Goal: Use online tool/utility: Utilize a website feature to perform a specific function

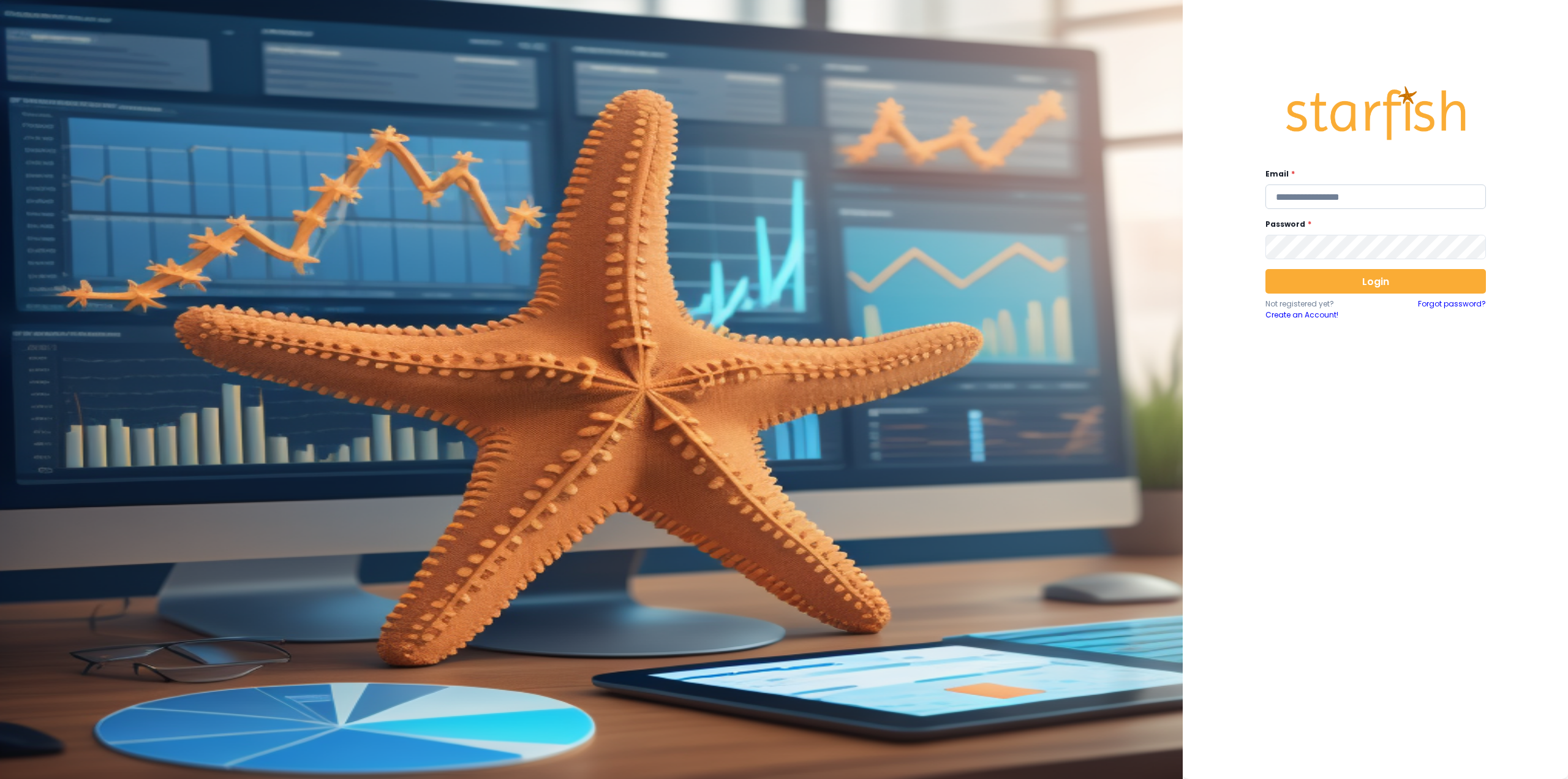
drag, startPoint x: 1354, startPoint y: 198, endPoint x: 1345, endPoint y: 198, distance: 9.0
click at [1354, 198] on input "email" at bounding box center [1376, 196] width 221 height 24
type input "**********"
click at [1386, 283] on button "Login" at bounding box center [1376, 281] width 221 height 24
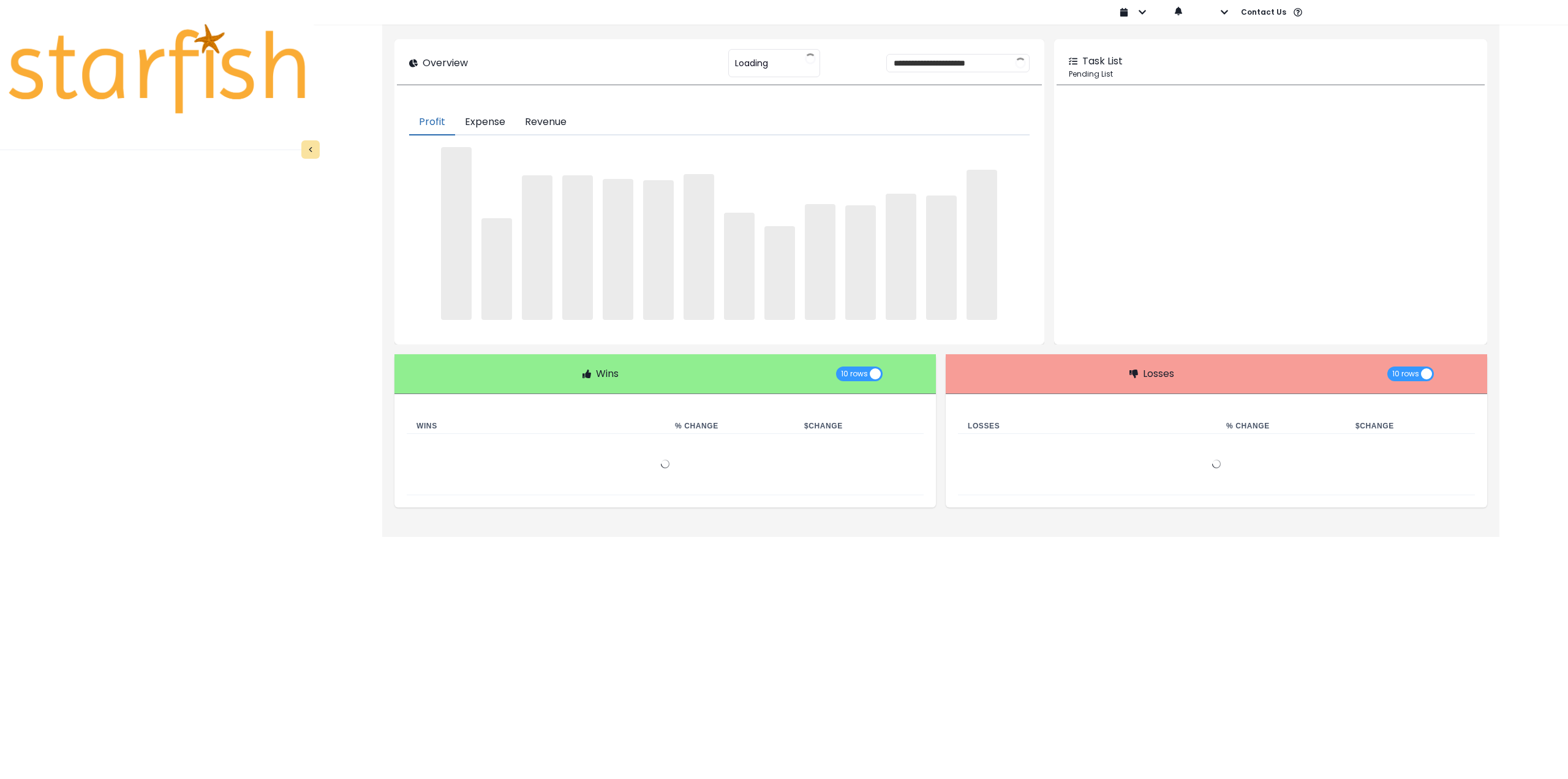
type input "********"
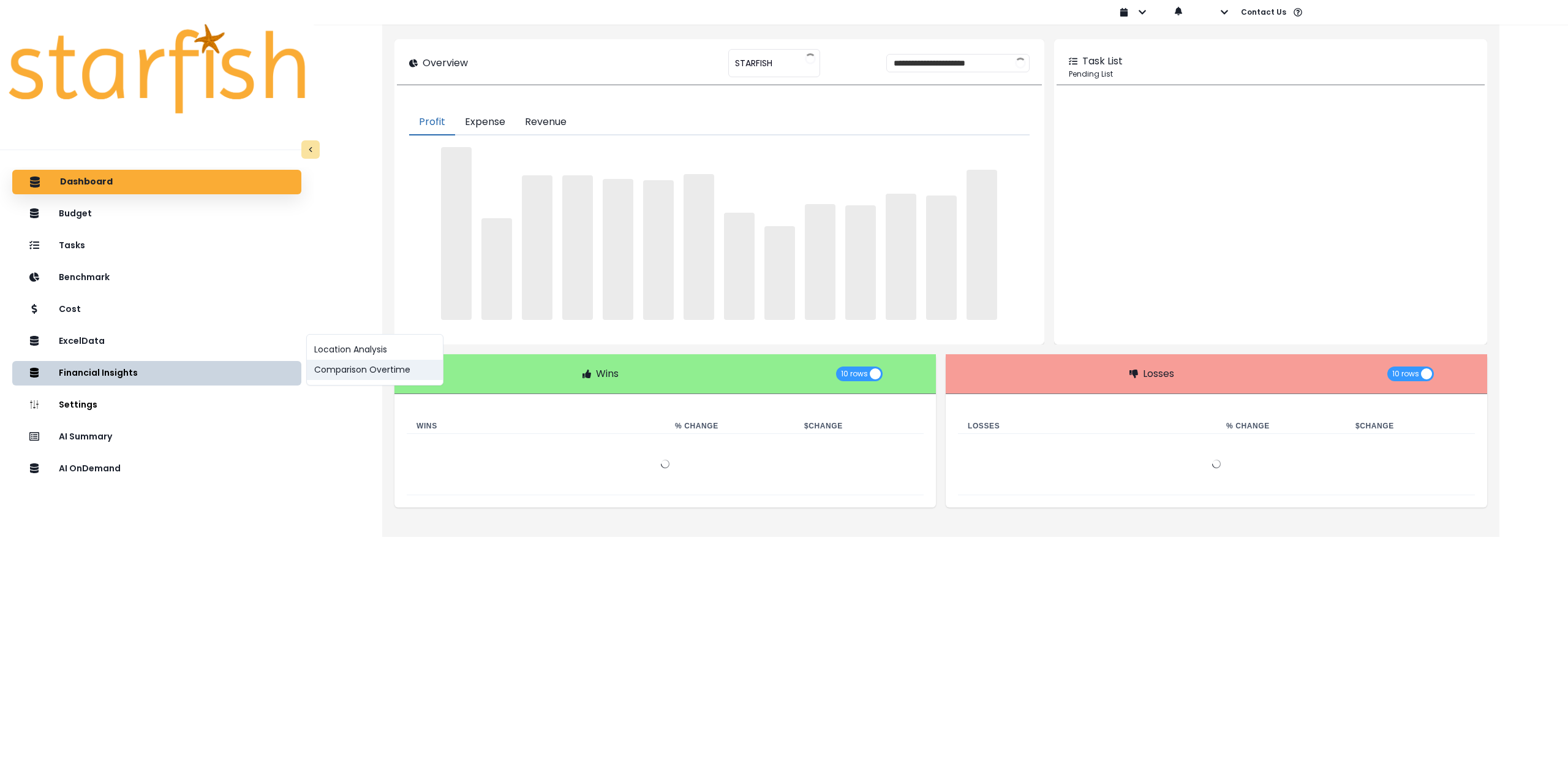
click at [390, 375] on button "Comparison Overtime" at bounding box center [375, 369] width 136 height 20
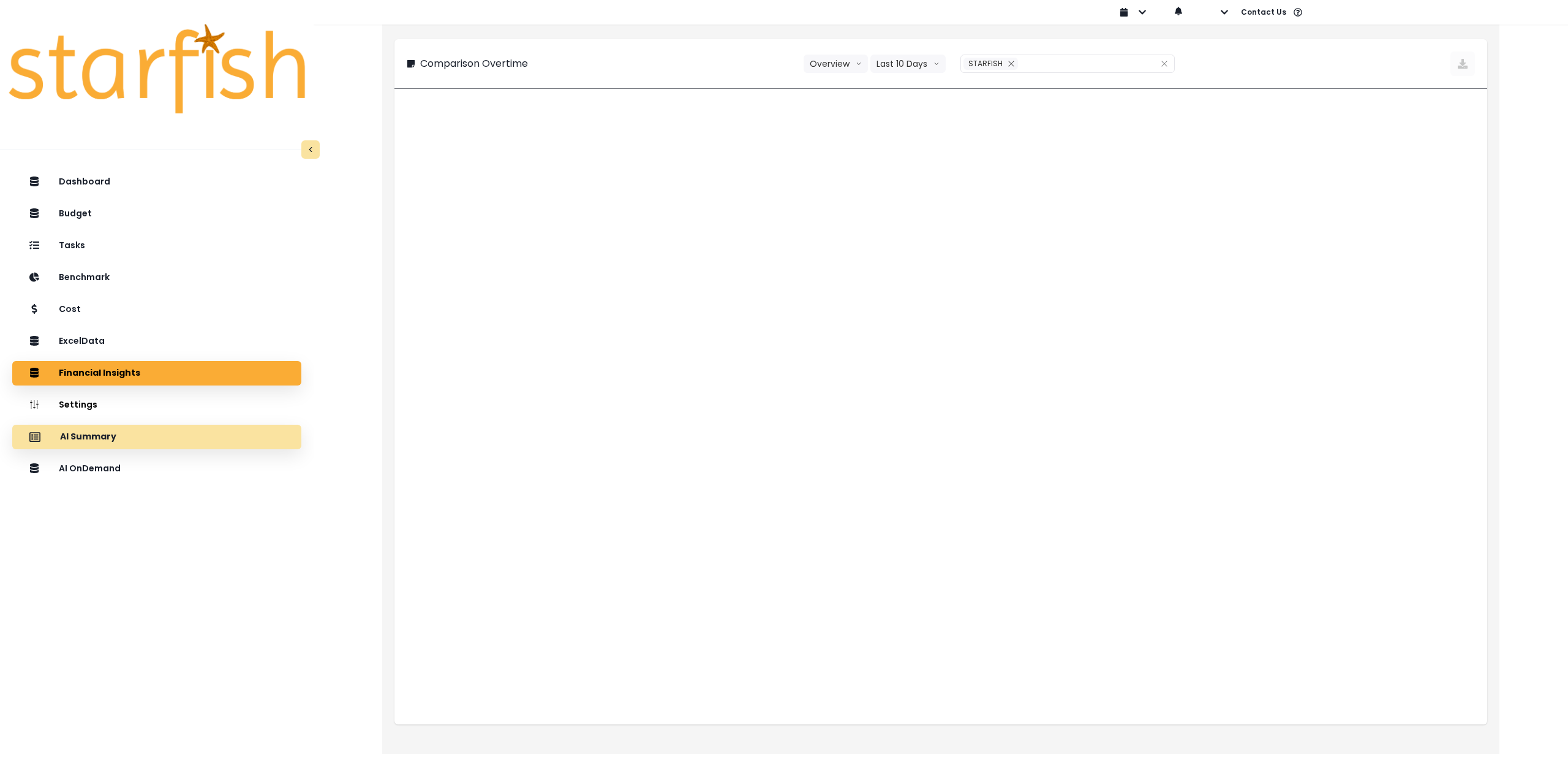
click at [164, 444] on div "AI Summary" at bounding box center [157, 437] width 269 height 26
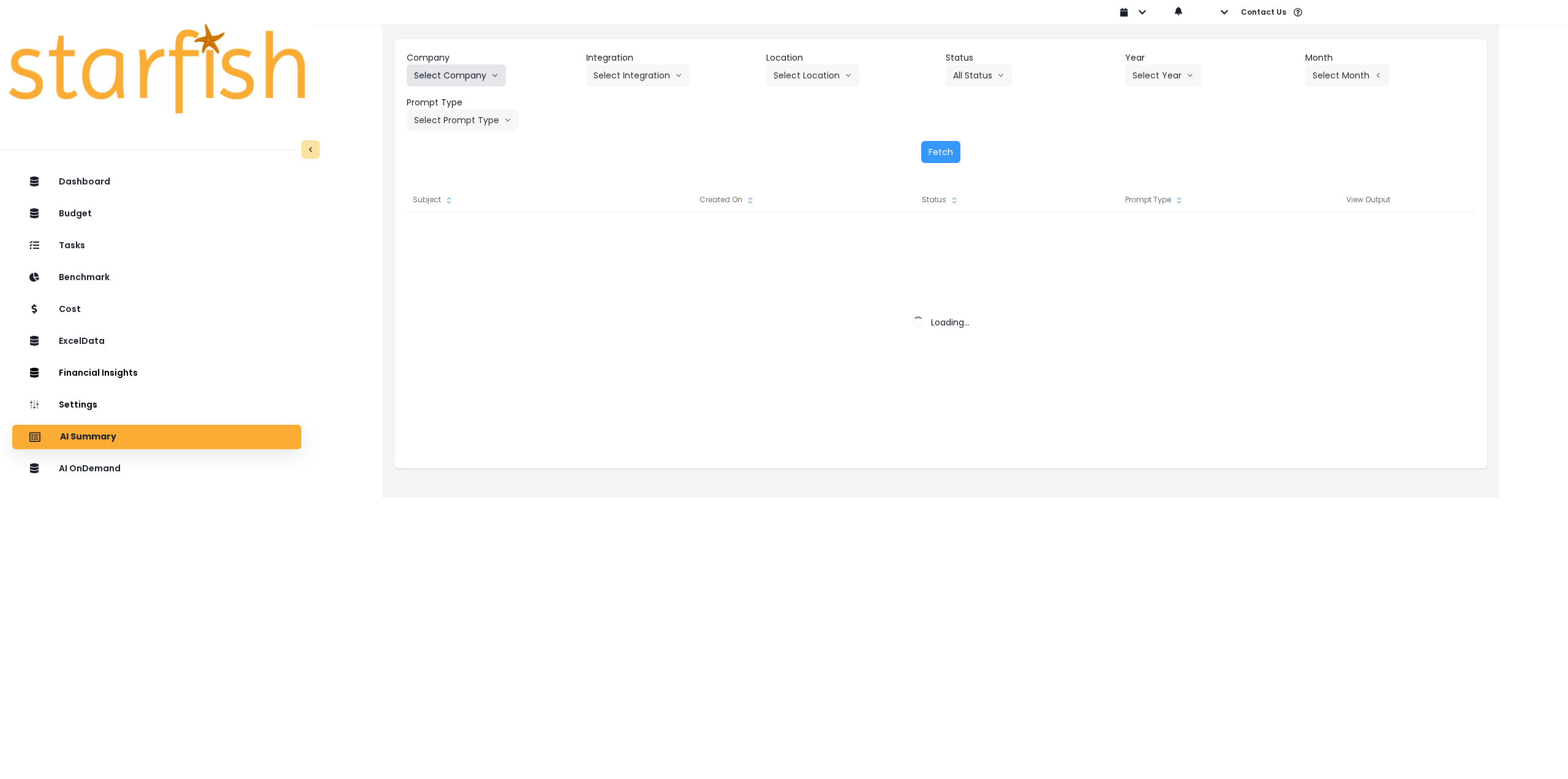
click at [466, 77] on button "Select Company" at bounding box center [456, 75] width 99 height 22
click at [487, 77] on button "Select Company" at bounding box center [456, 75] width 99 height 22
click at [485, 73] on button "Select Company" at bounding box center [456, 75] width 99 height 22
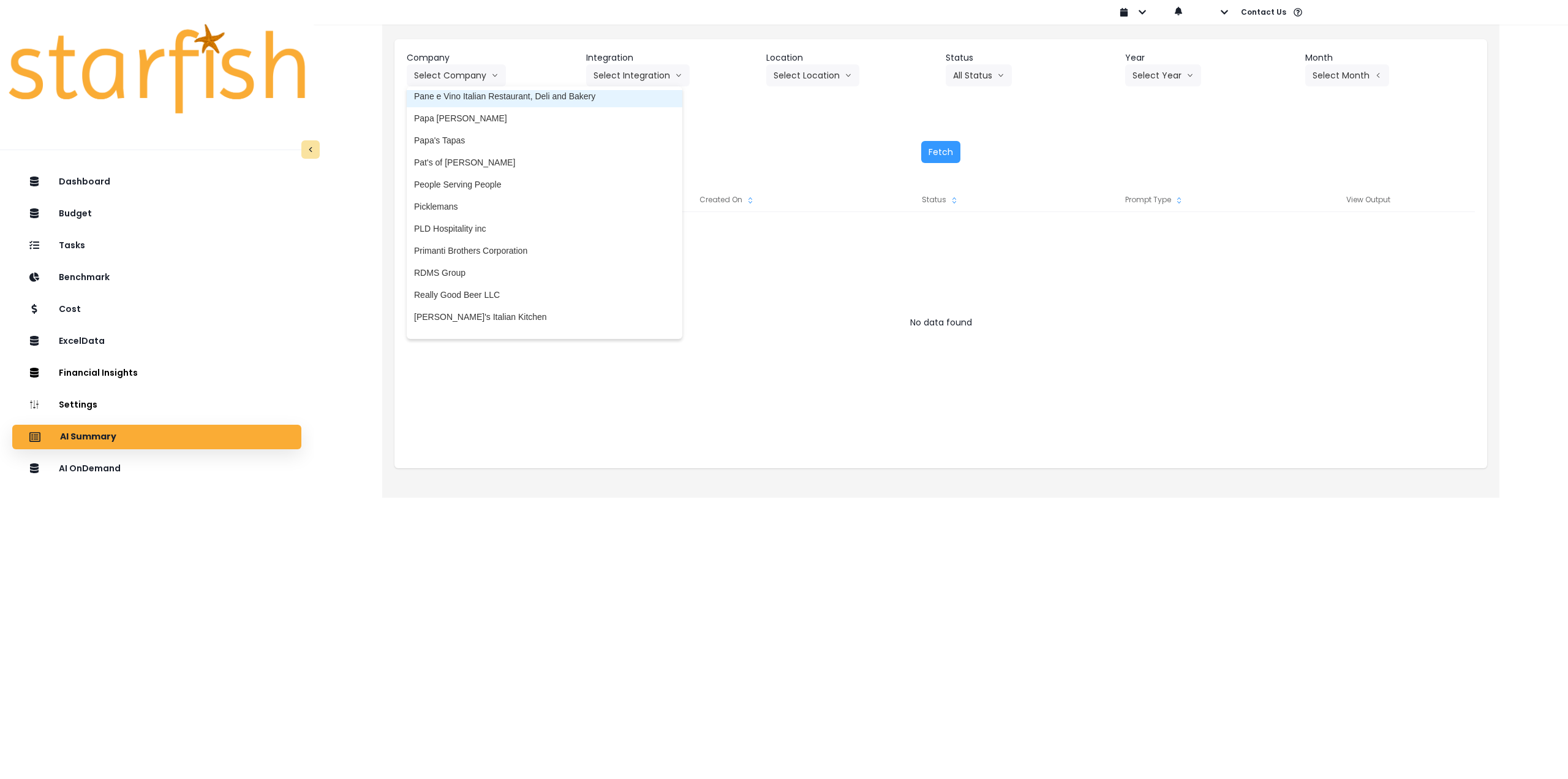
scroll to position [2022, 0]
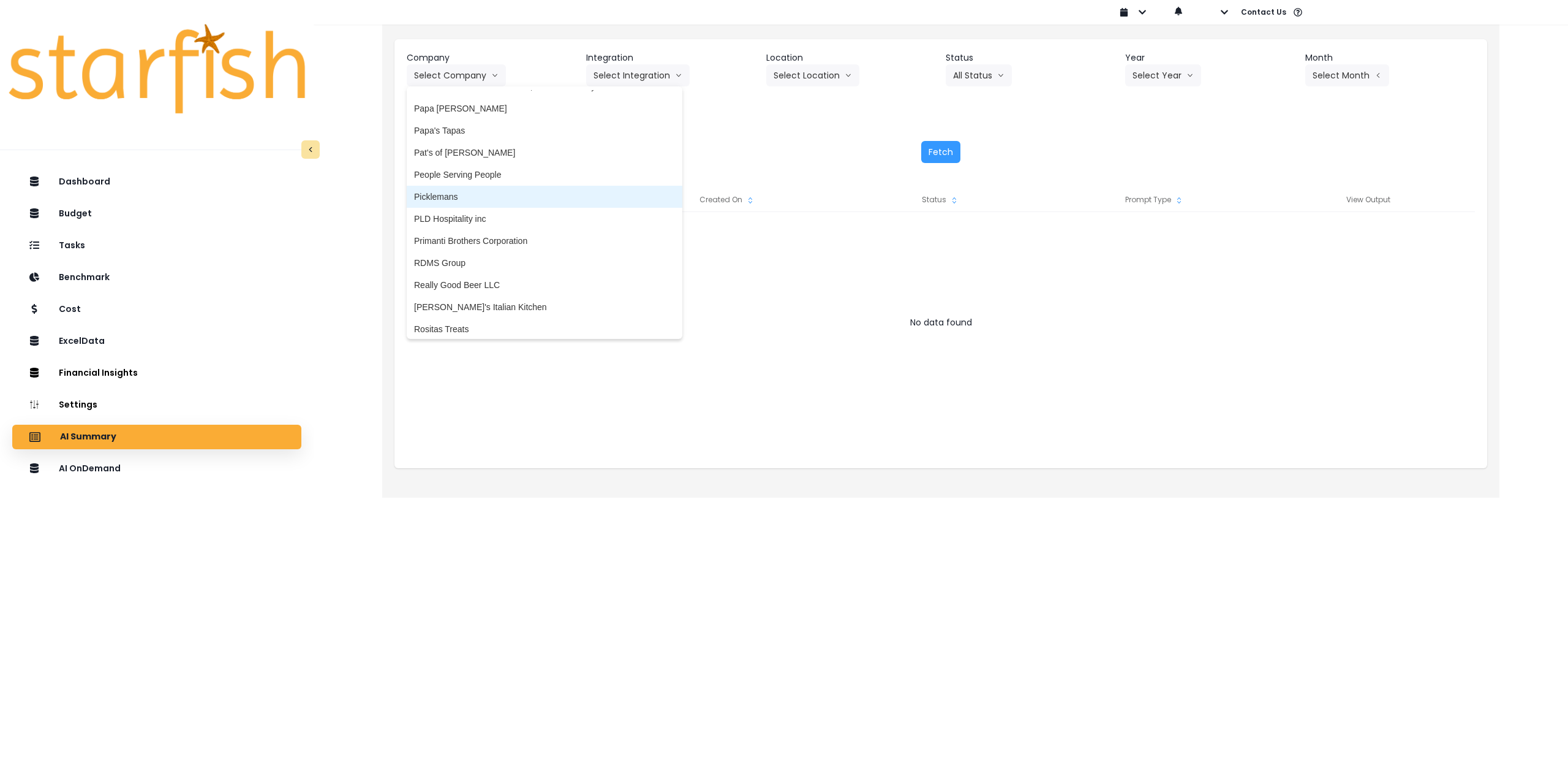
click at [527, 203] on li "Picklemans" at bounding box center [544, 196] width 275 height 22
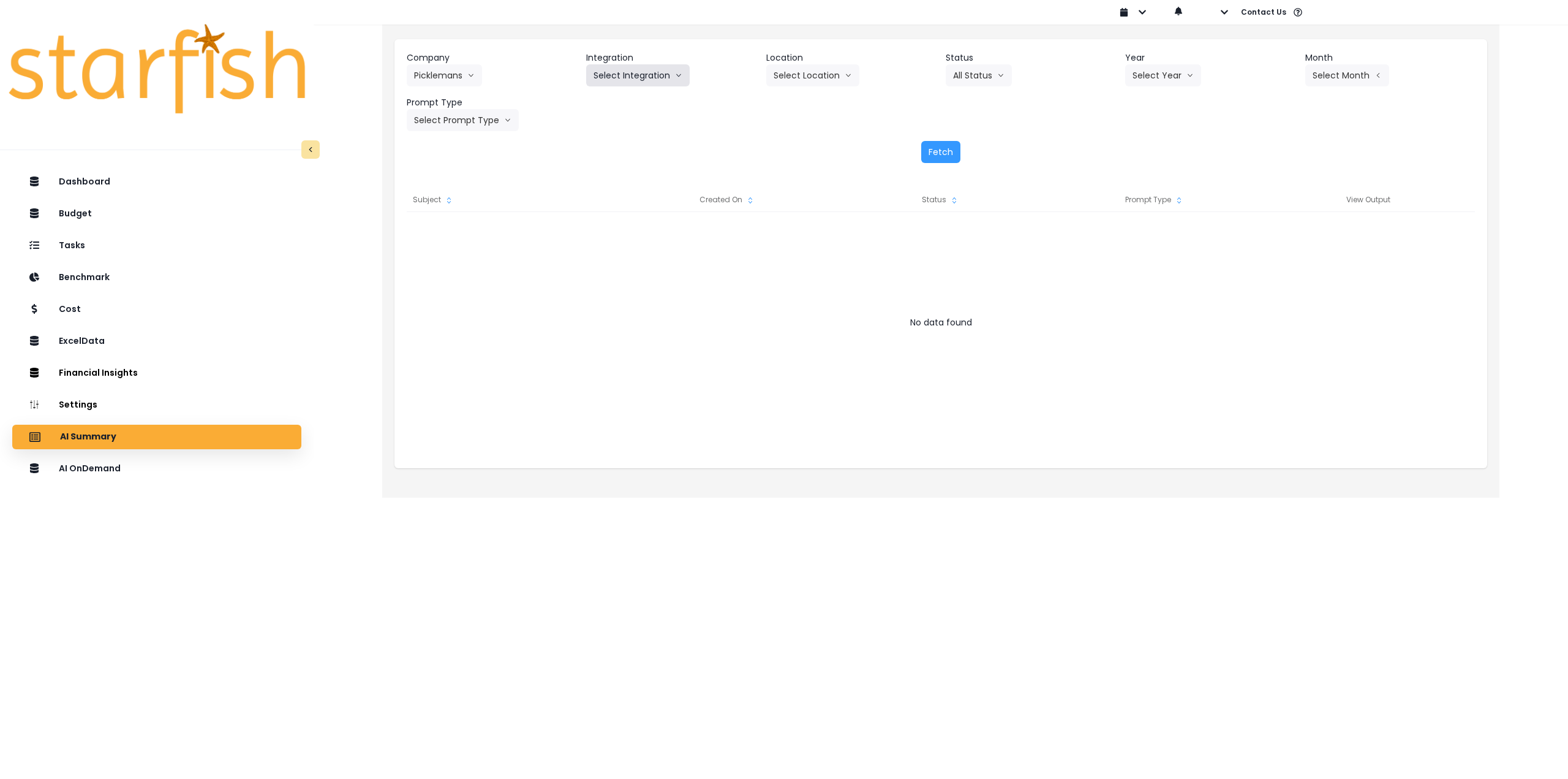
click at [637, 83] on button "Select Integration" at bounding box center [638, 75] width 104 height 22
click at [629, 98] on span "11 - Picklemans [PERSON_NAME]" at bounding box center [660, 101] width 134 height 13
click at [834, 71] on button "Select Location" at bounding box center [812, 75] width 93 height 22
click at [806, 104] on span "All Locations" at bounding box center [797, 101] width 48 height 13
click at [1163, 71] on button "Select Year" at bounding box center [1163, 75] width 76 height 22
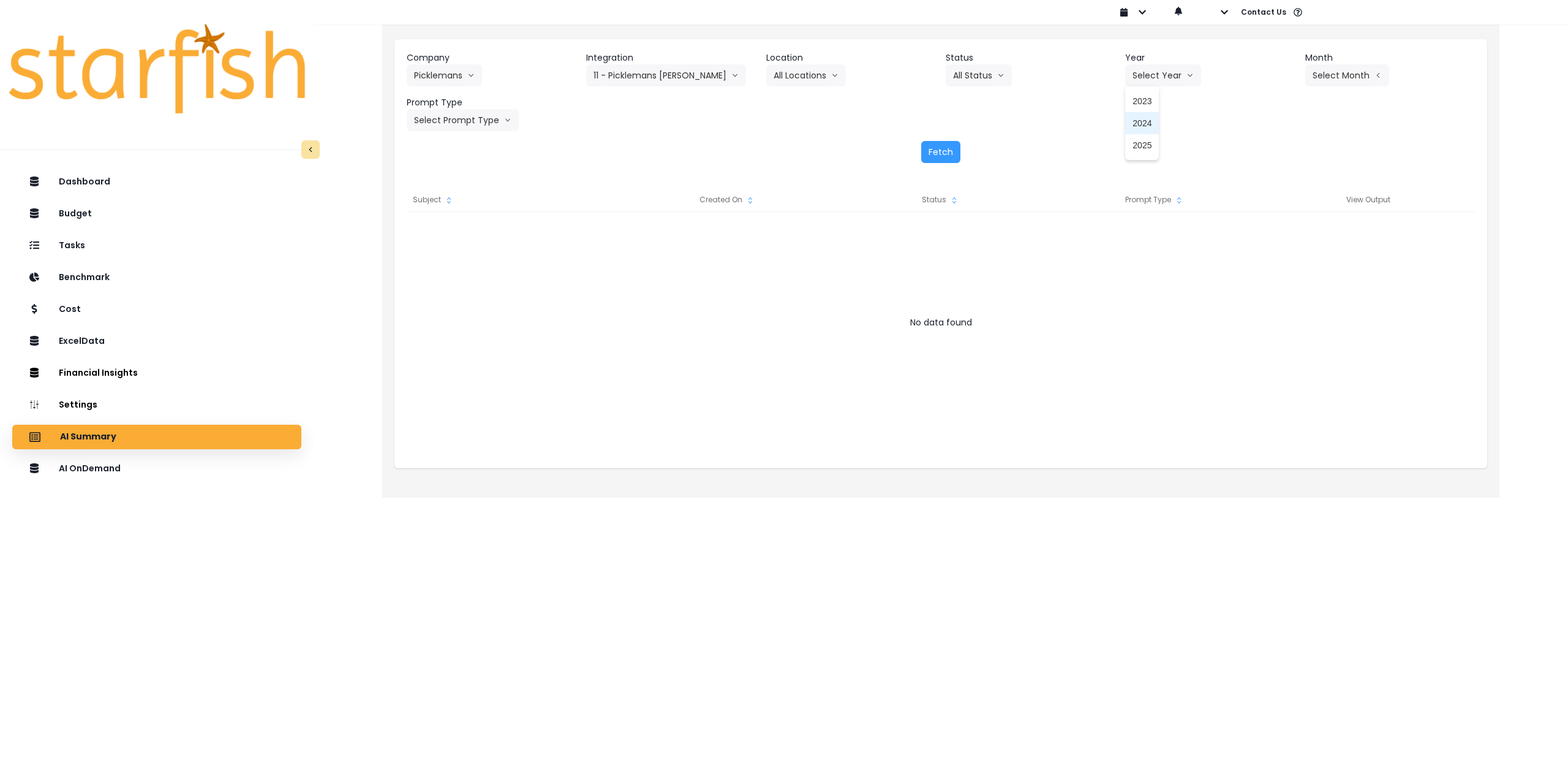
click at [1143, 152] on li "2025" at bounding box center [1142, 145] width 34 height 22
click at [1334, 67] on button "Select Month" at bounding box center [1347, 75] width 84 height 22
click at [1275, 232] on span "Aug" at bounding box center [1286, 233] width 24 height 13
click at [468, 122] on button "Select Prompt Type" at bounding box center [463, 120] width 112 height 22
click at [455, 238] on span "Monthly Summary" at bounding box center [448, 234] width 69 height 13
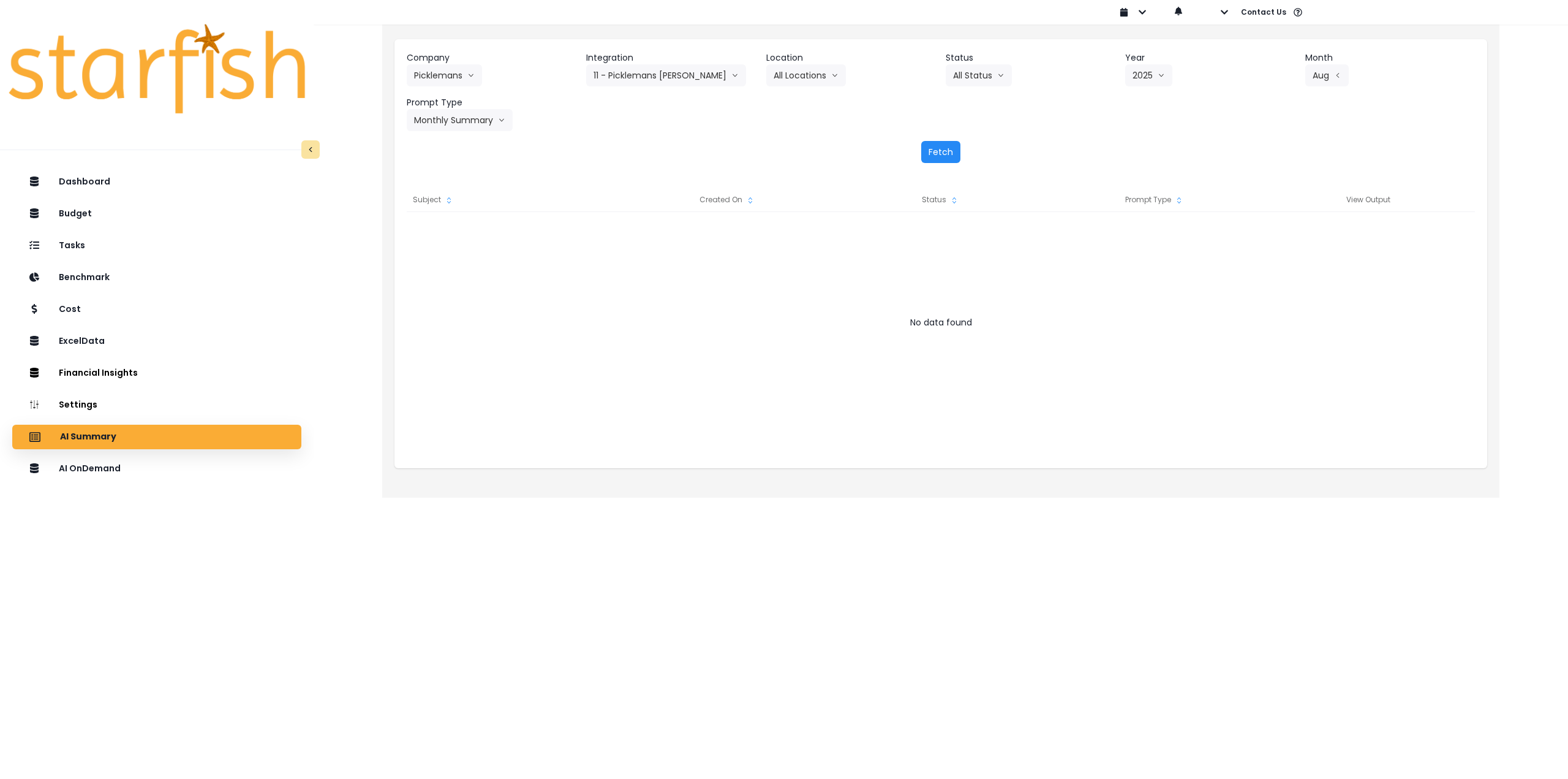
click at [937, 147] on button "Fetch" at bounding box center [941, 151] width 39 height 22
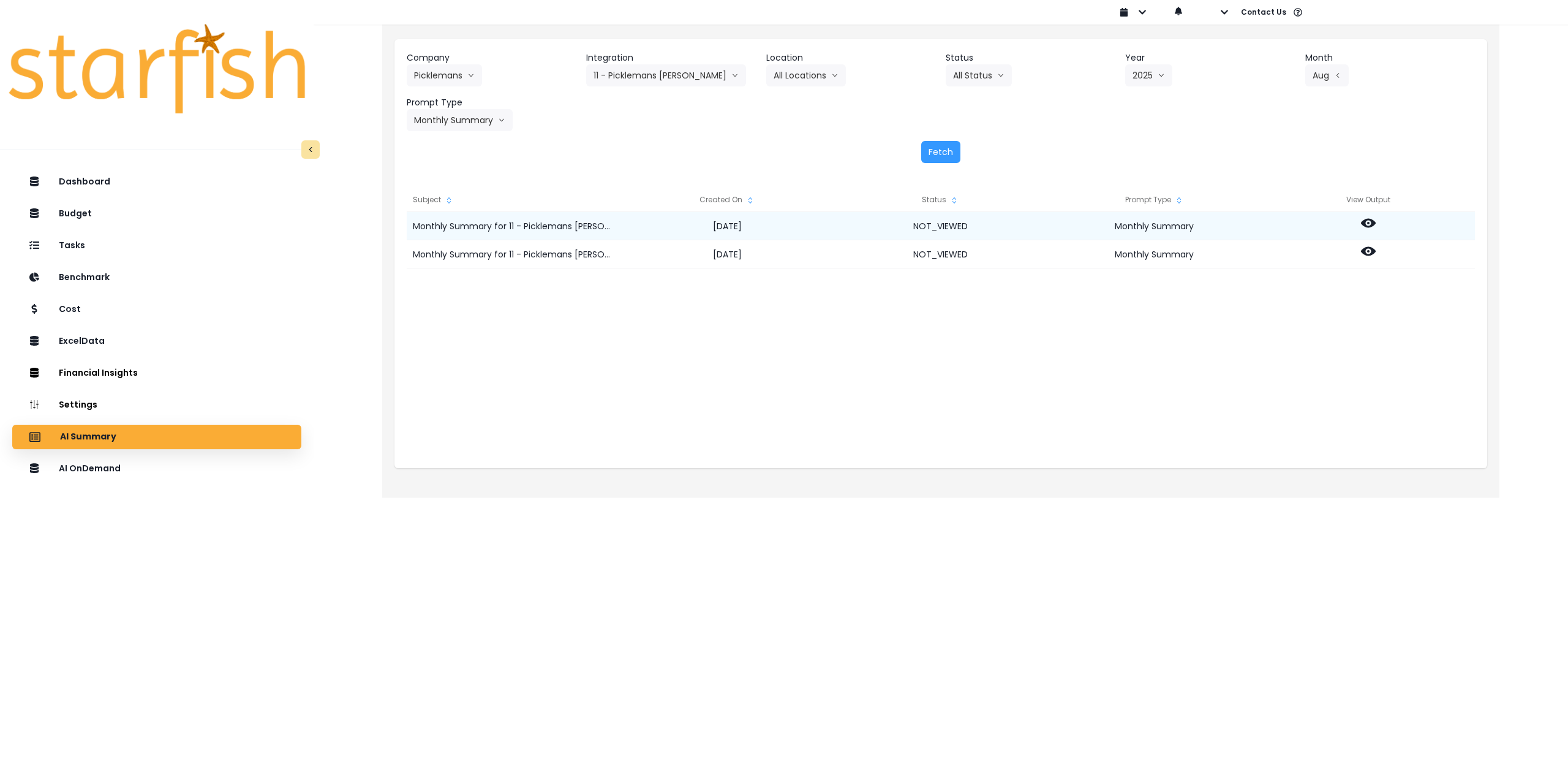
click at [1368, 224] on icon at bounding box center [1369, 223] width 15 height 15
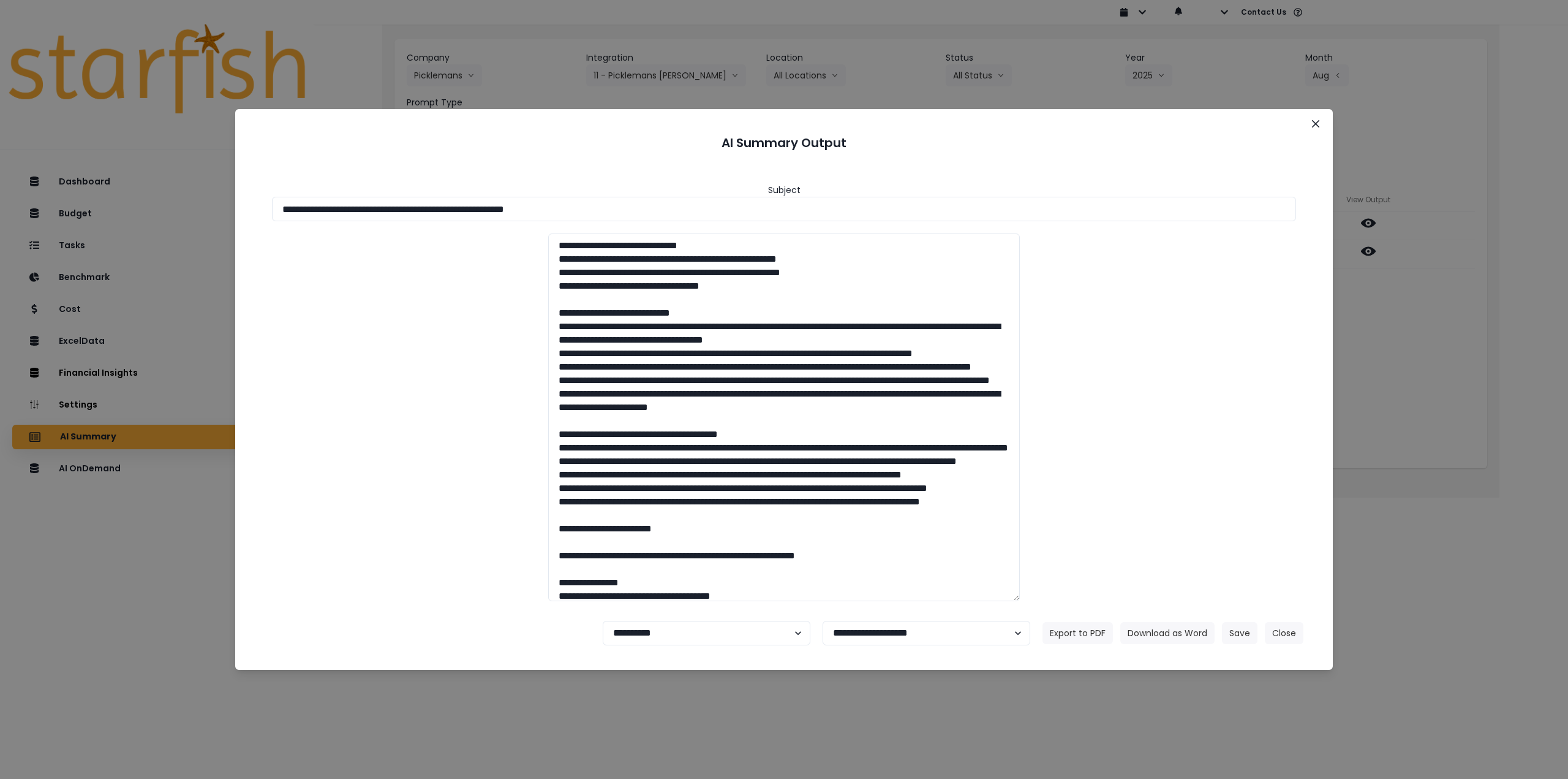
drag, startPoint x: 409, startPoint y: 209, endPoint x: 729, endPoint y: 229, distance: 320.6
click at [662, 215] on input "**********" at bounding box center [784, 209] width 1024 height 24
click at [1178, 629] on button "Download as Word" at bounding box center [1167, 632] width 94 height 22
drag, startPoint x: 1567, startPoint y: 433, endPoint x: 1431, endPoint y: 320, distance: 176.8
click at [1567, 433] on div "**********" at bounding box center [784, 389] width 1568 height 779
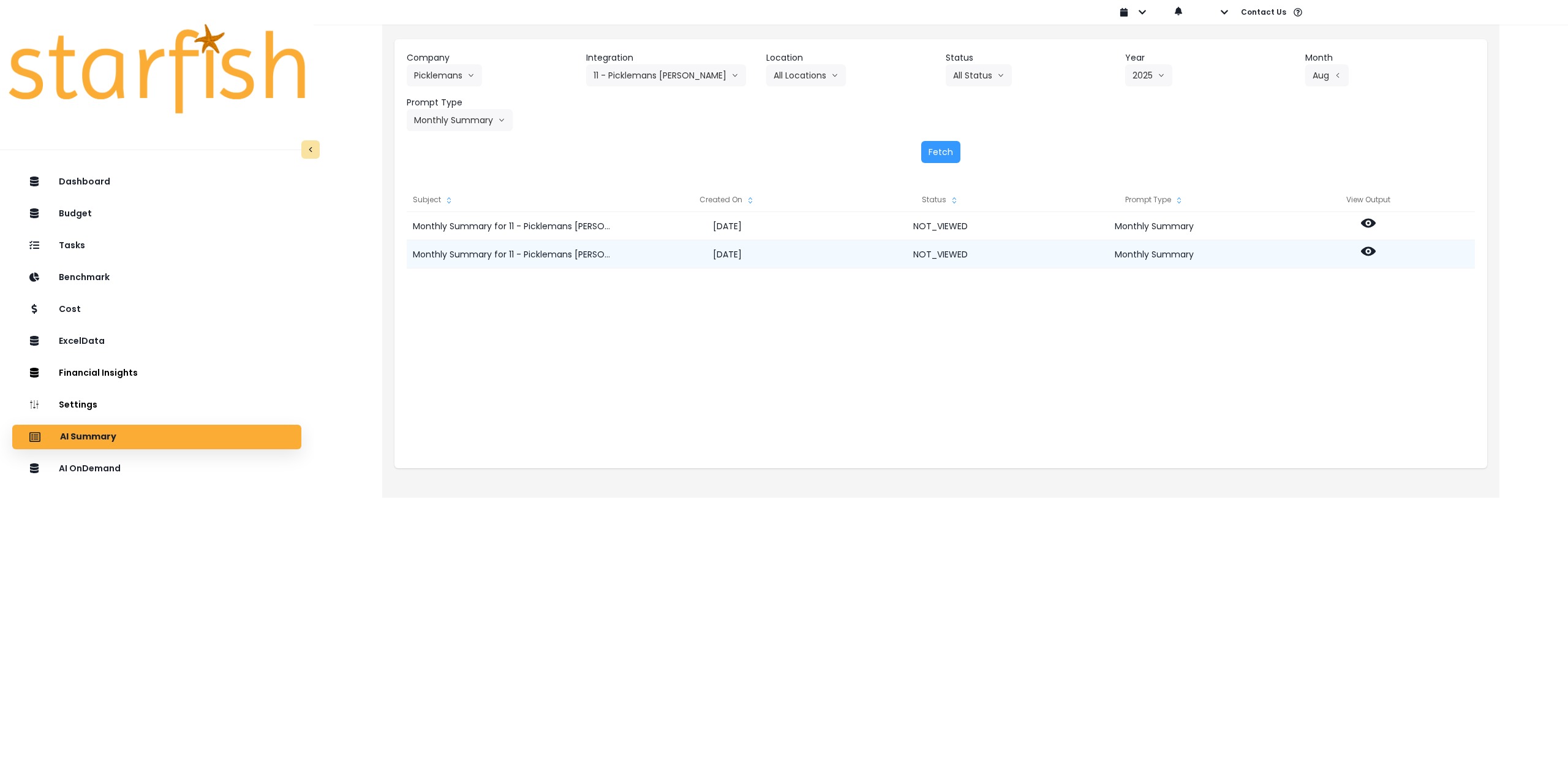
click at [1374, 252] on icon at bounding box center [1369, 252] width 15 height 9
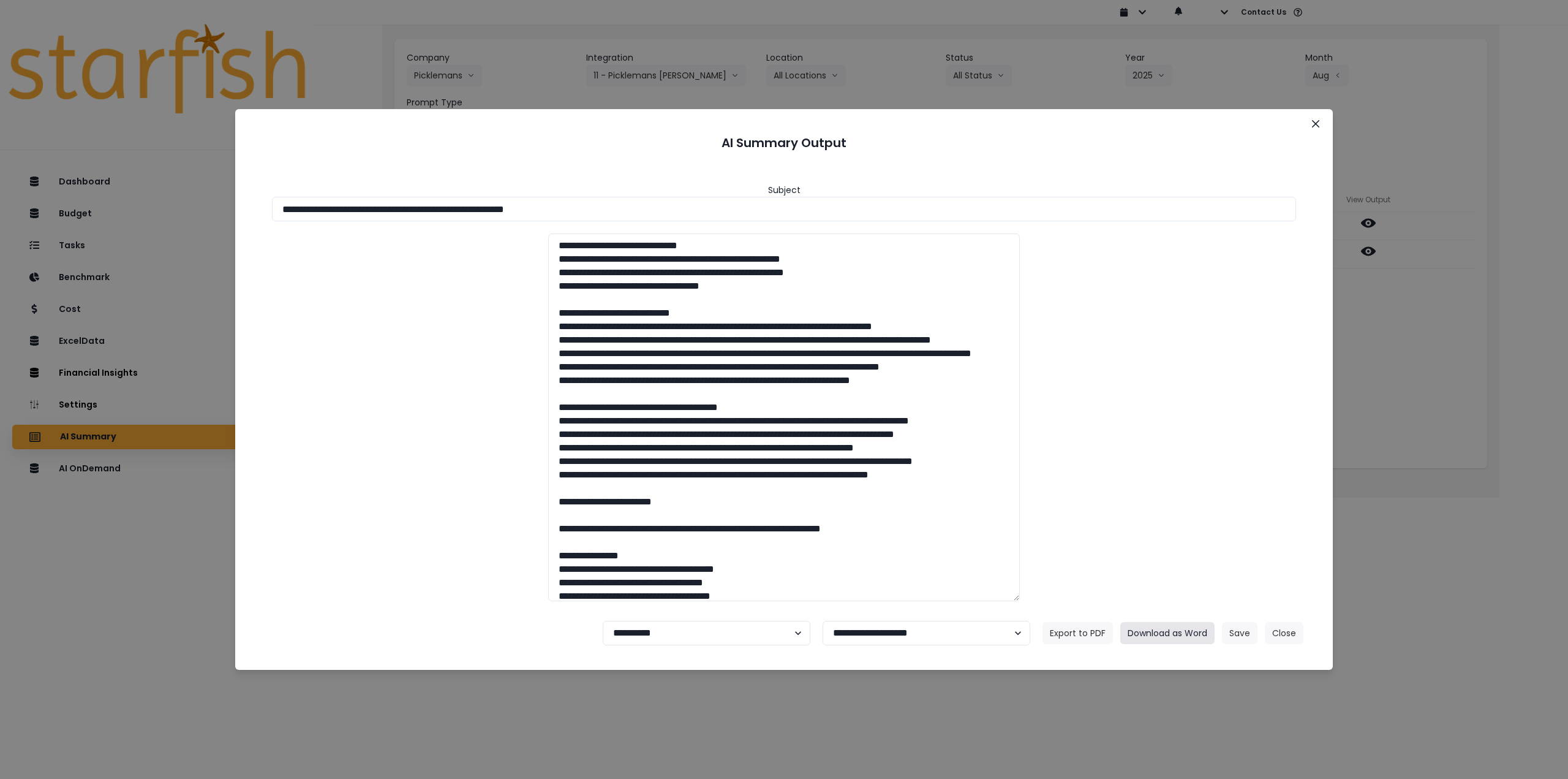
click at [1158, 634] on button "Download as Word" at bounding box center [1167, 632] width 94 height 22
drag, startPoint x: 1321, startPoint y: 131, endPoint x: 1339, endPoint y: 165, distance: 38.5
click at [1322, 131] on button "Close" at bounding box center [1316, 124] width 20 height 20
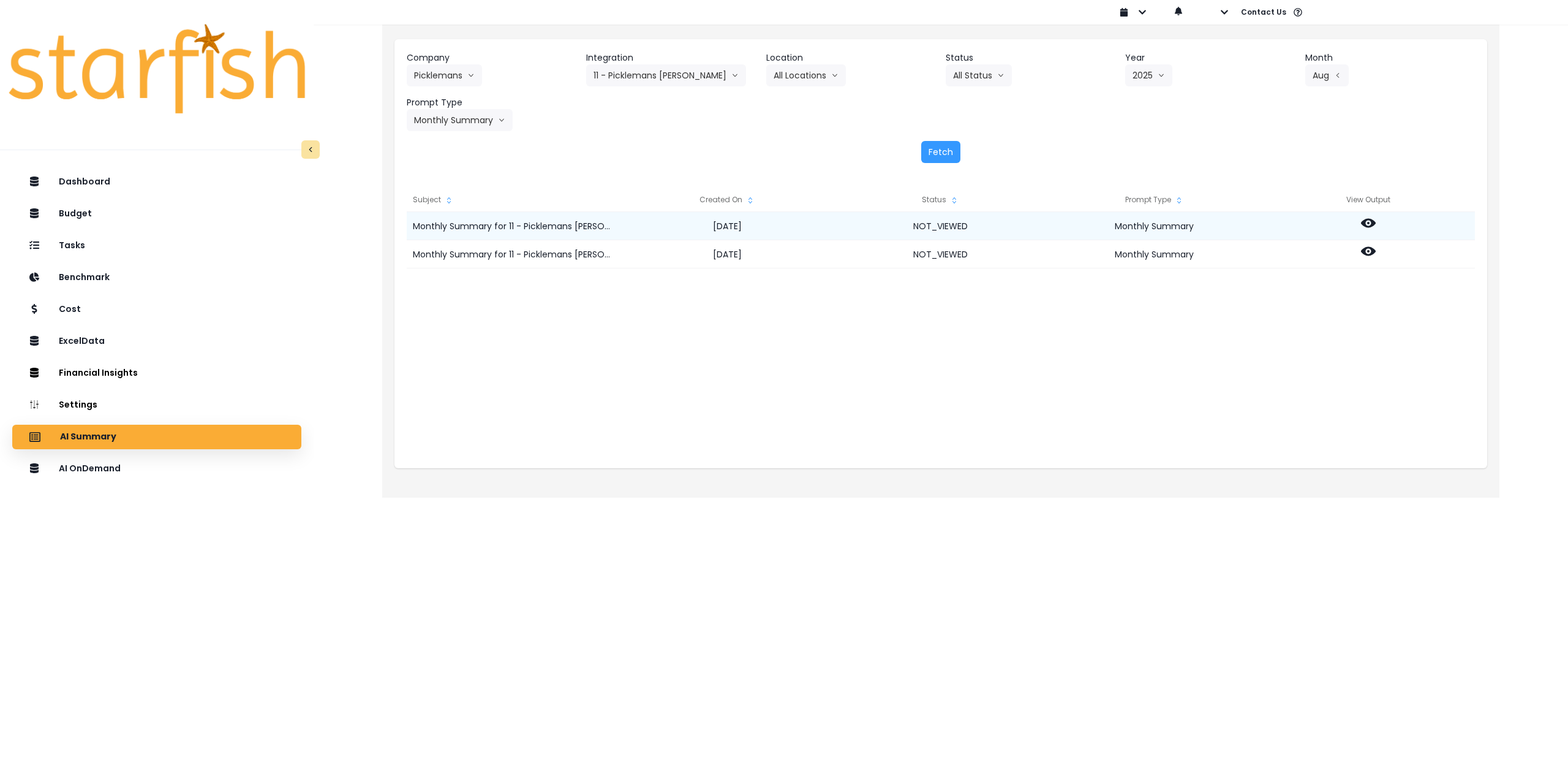
click at [1372, 225] on icon at bounding box center [1369, 223] width 15 height 9
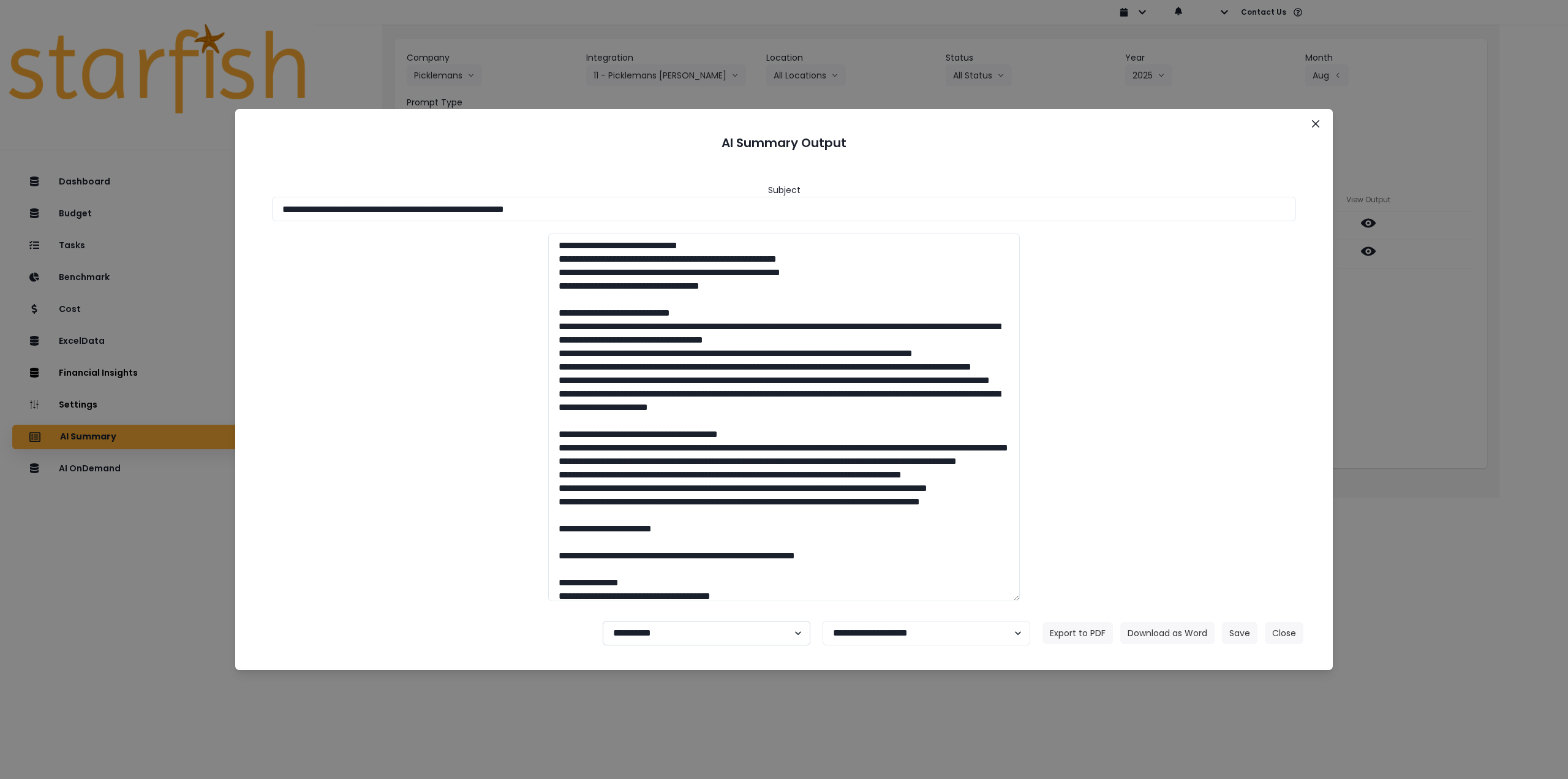
click at [660, 634] on select "**********" at bounding box center [707, 632] width 207 height 24
select select "********"
click at [603, 620] on select "**********" at bounding box center [707, 632] width 207 height 24
click at [1248, 637] on button "Save" at bounding box center [1240, 632] width 36 height 22
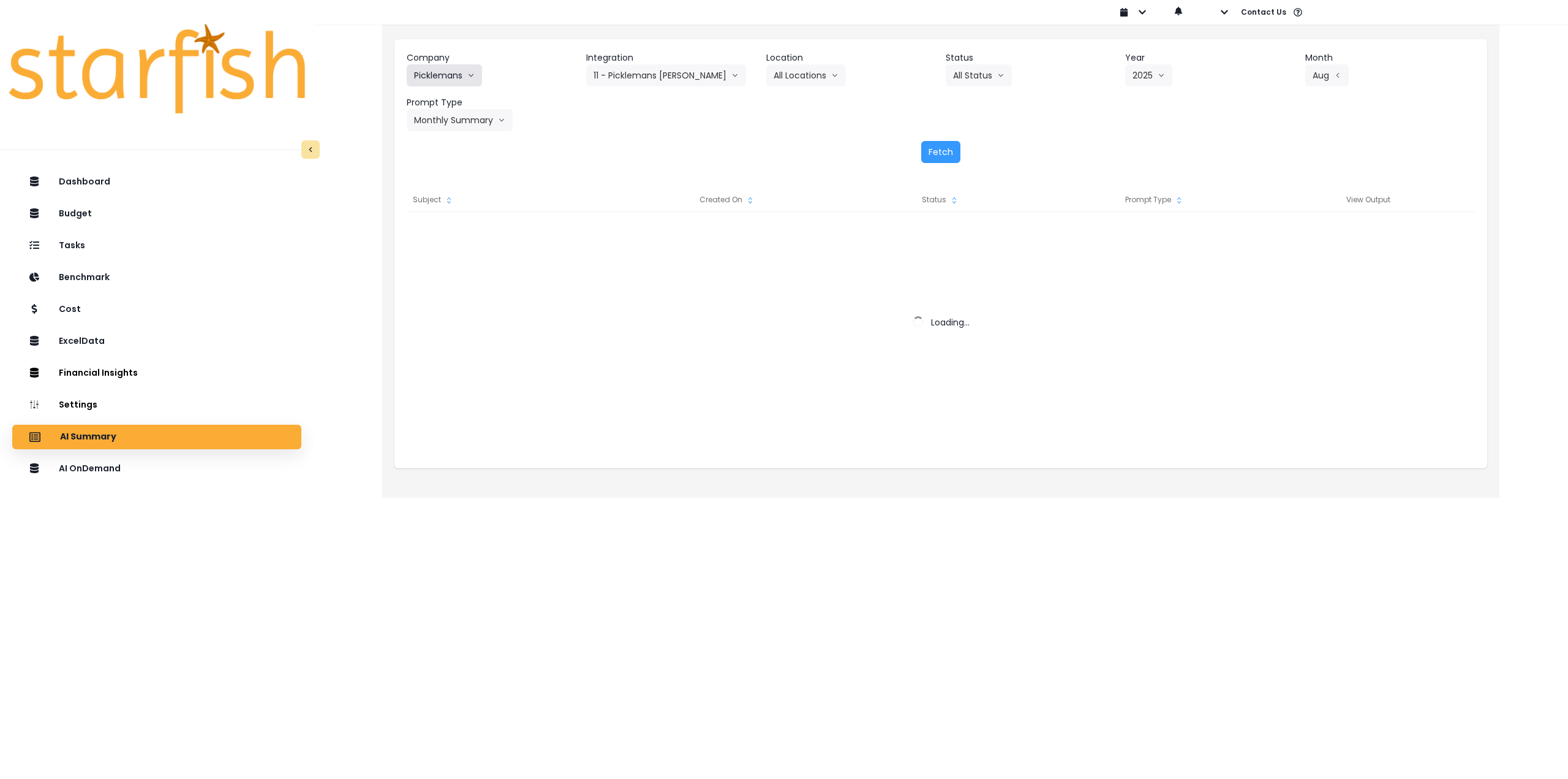
click at [451, 78] on button "Picklemans" at bounding box center [445, 75] width 75 height 22
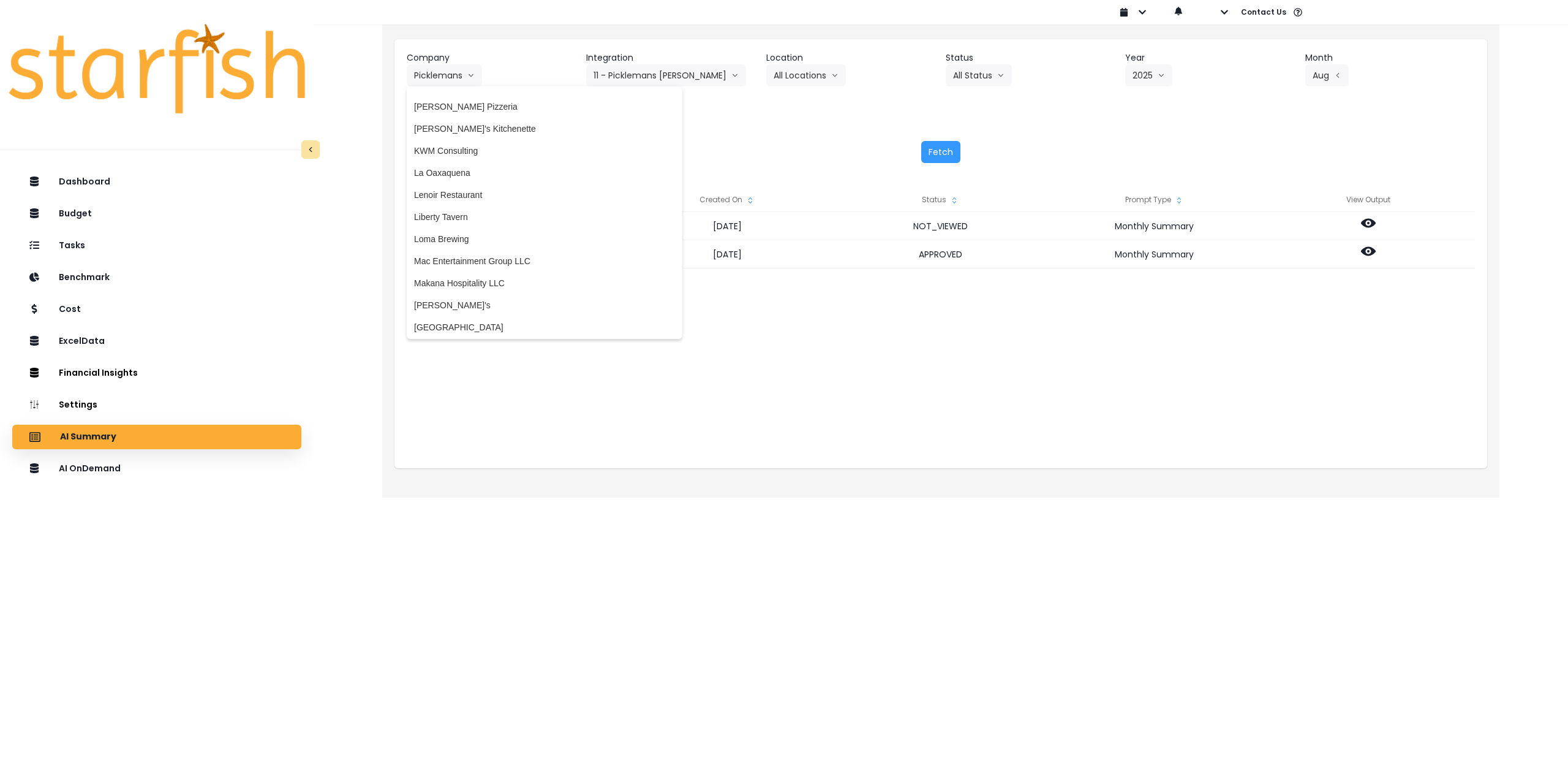
scroll to position [1471, 0]
click at [505, 132] on span "[PERSON_NAME]'s Kitchenette" at bounding box center [544, 130] width 261 height 13
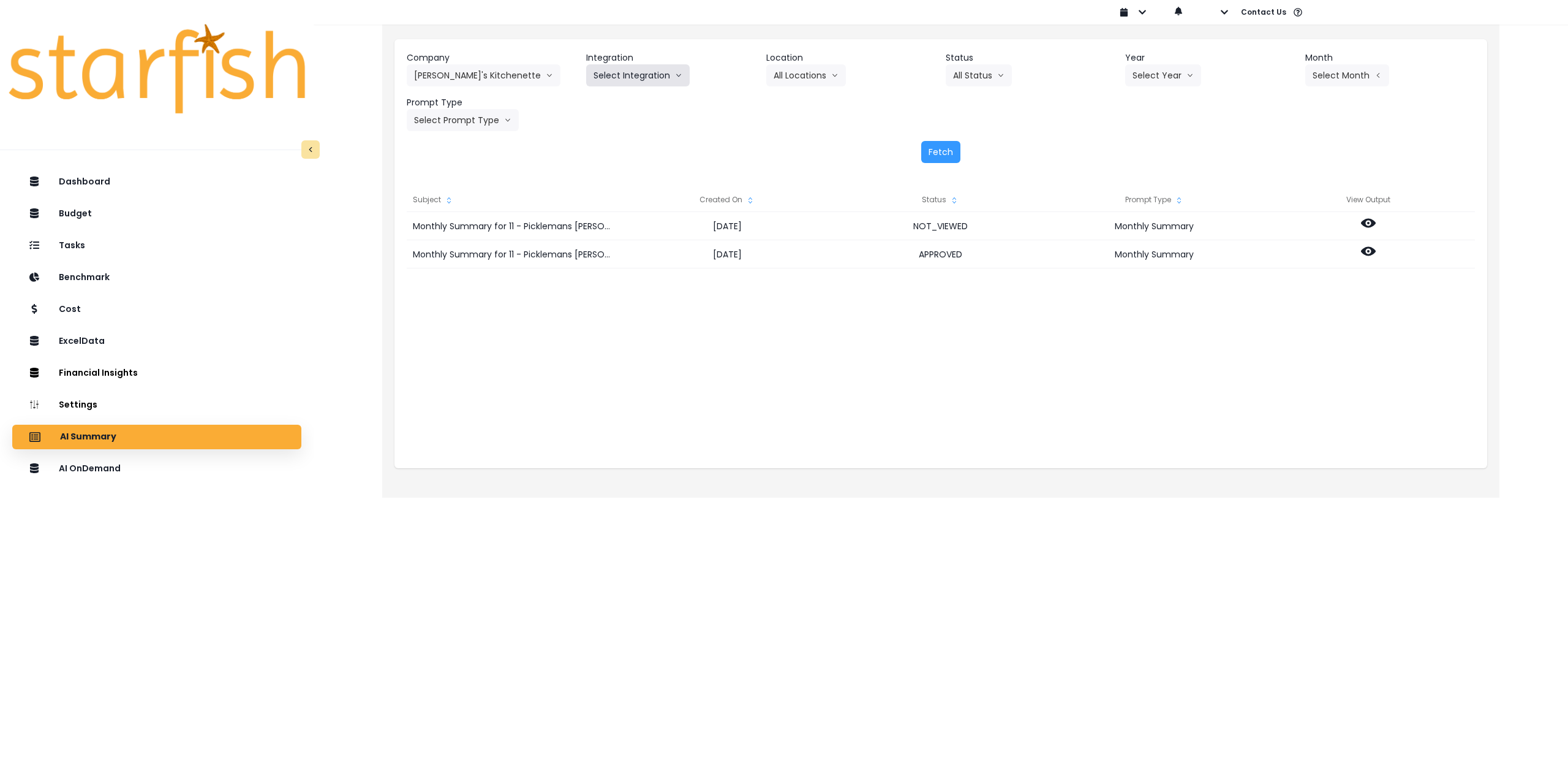
click at [647, 75] on button "Select Integration" at bounding box center [638, 75] width 104 height 22
click at [637, 104] on span "[PERSON_NAME]'s Kitchenette QBO" at bounding box center [665, 101] width 143 height 13
click at [1135, 73] on button "Select Year" at bounding box center [1165, 75] width 76 height 22
click at [1137, 157] on ul "2023 2024 2025" at bounding box center [1144, 123] width 34 height 73
drag, startPoint x: 1143, startPoint y: 145, endPoint x: 1172, endPoint y: 141, distance: 29.3
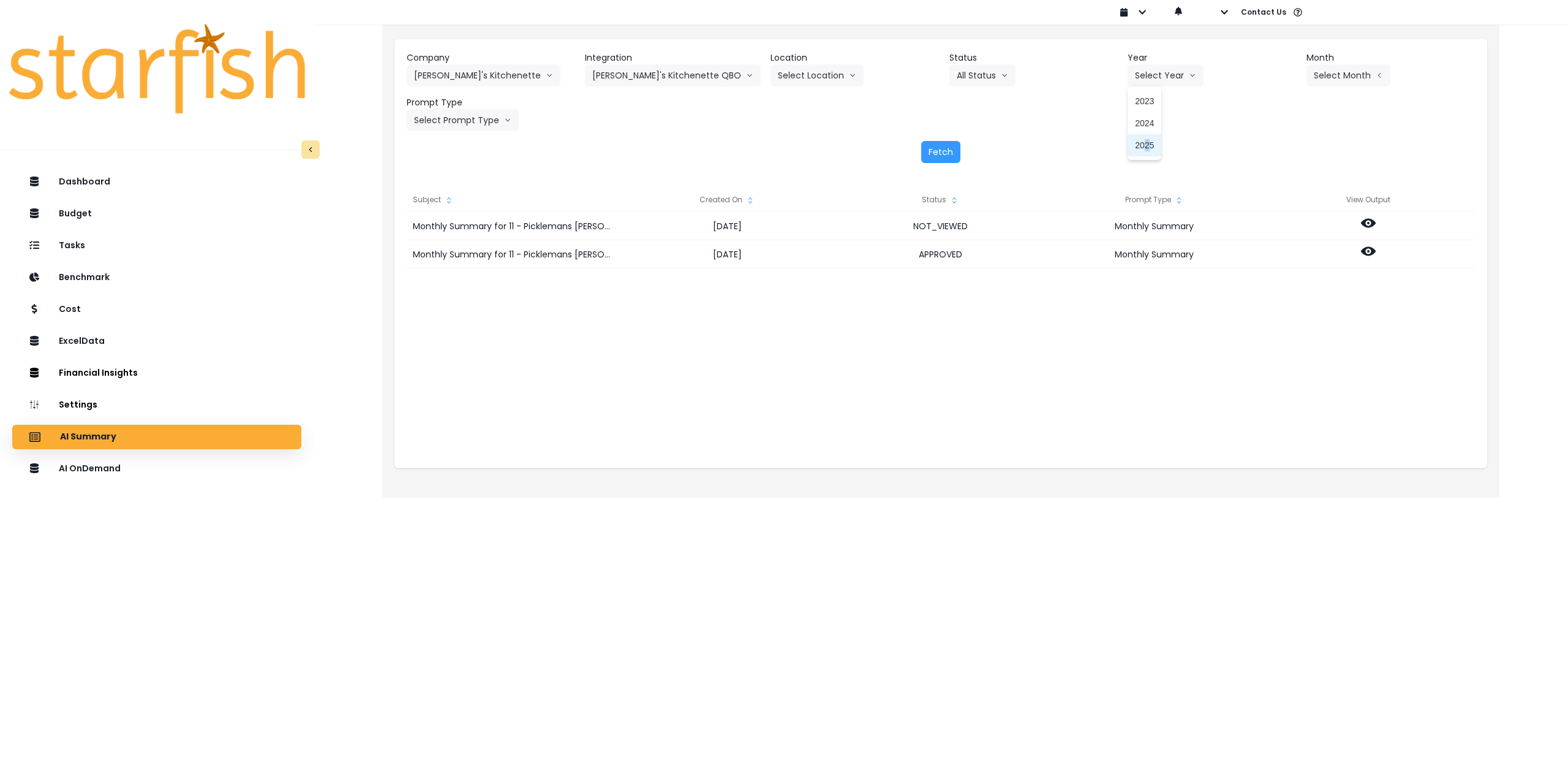
click at [1145, 145] on span "2025" at bounding box center [1144, 145] width 19 height 13
click at [1334, 75] on button "Select Month" at bounding box center [1348, 75] width 84 height 22
click at [1275, 215] on span "July" at bounding box center [1287, 211] width 24 height 13
drag, startPoint x: 1319, startPoint y: 75, endPoint x: 1317, endPoint y: 87, distance: 12.2
click at [1320, 75] on button "July" at bounding box center [1328, 75] width 44 height 22
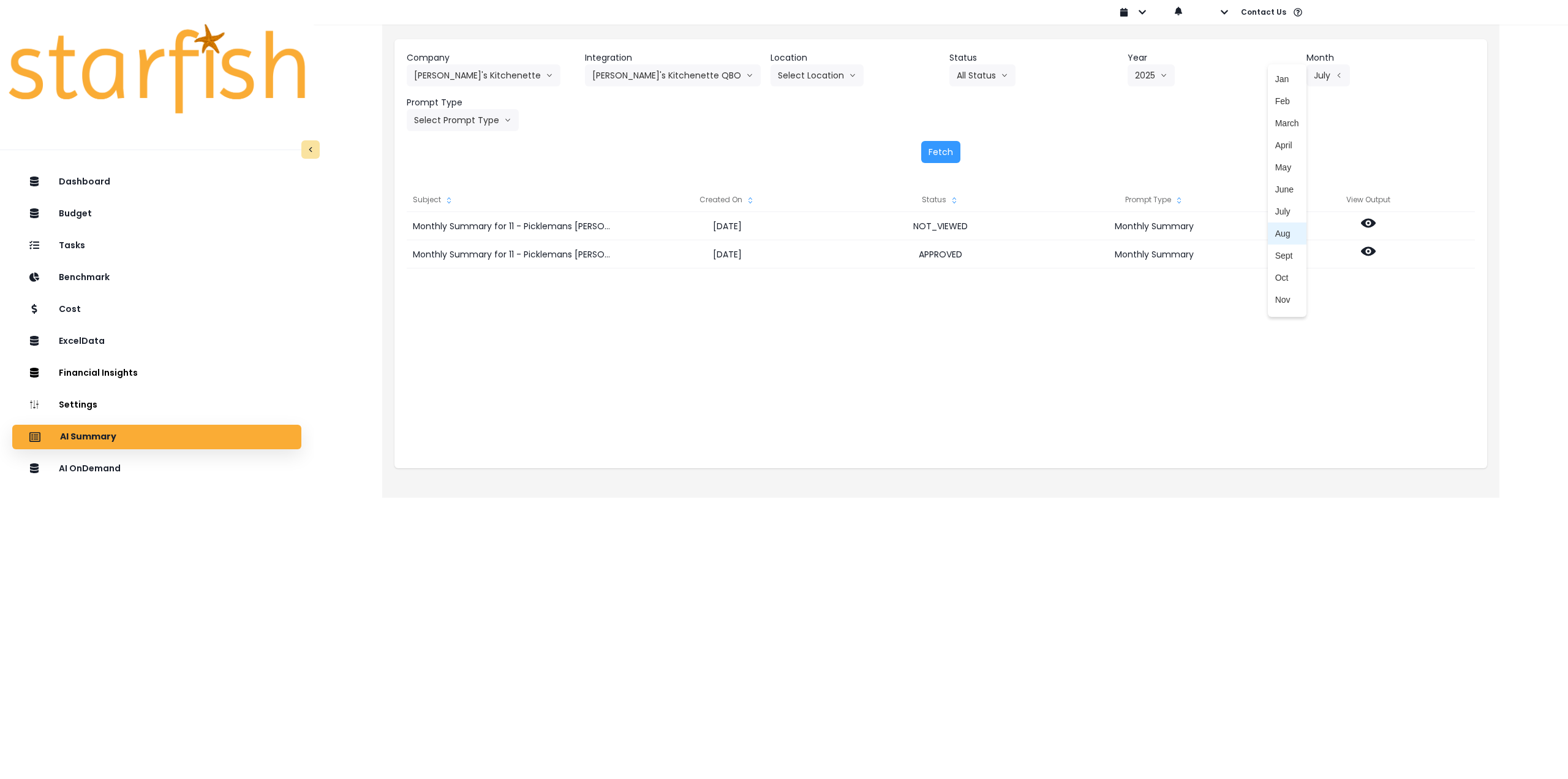
click at [1287, 229] on span "Aug" at bounding box center [1287, 233] width 24 height 13
click at [485, 119] on button "Select Prompt Type" at bounding box center [463, 120] width 112 height 22
drag, startPoint x: 445, startPoint y: 234, endPoint x: 614, endPoint y: 208, distance: 171.0
click at [445, 234] on span "Monthly Summary" at bounding box center [448, 234] width 69 height 13
click at [935, 155] on button "Fetch" at bounding box center [941, 151] width 39 height 22
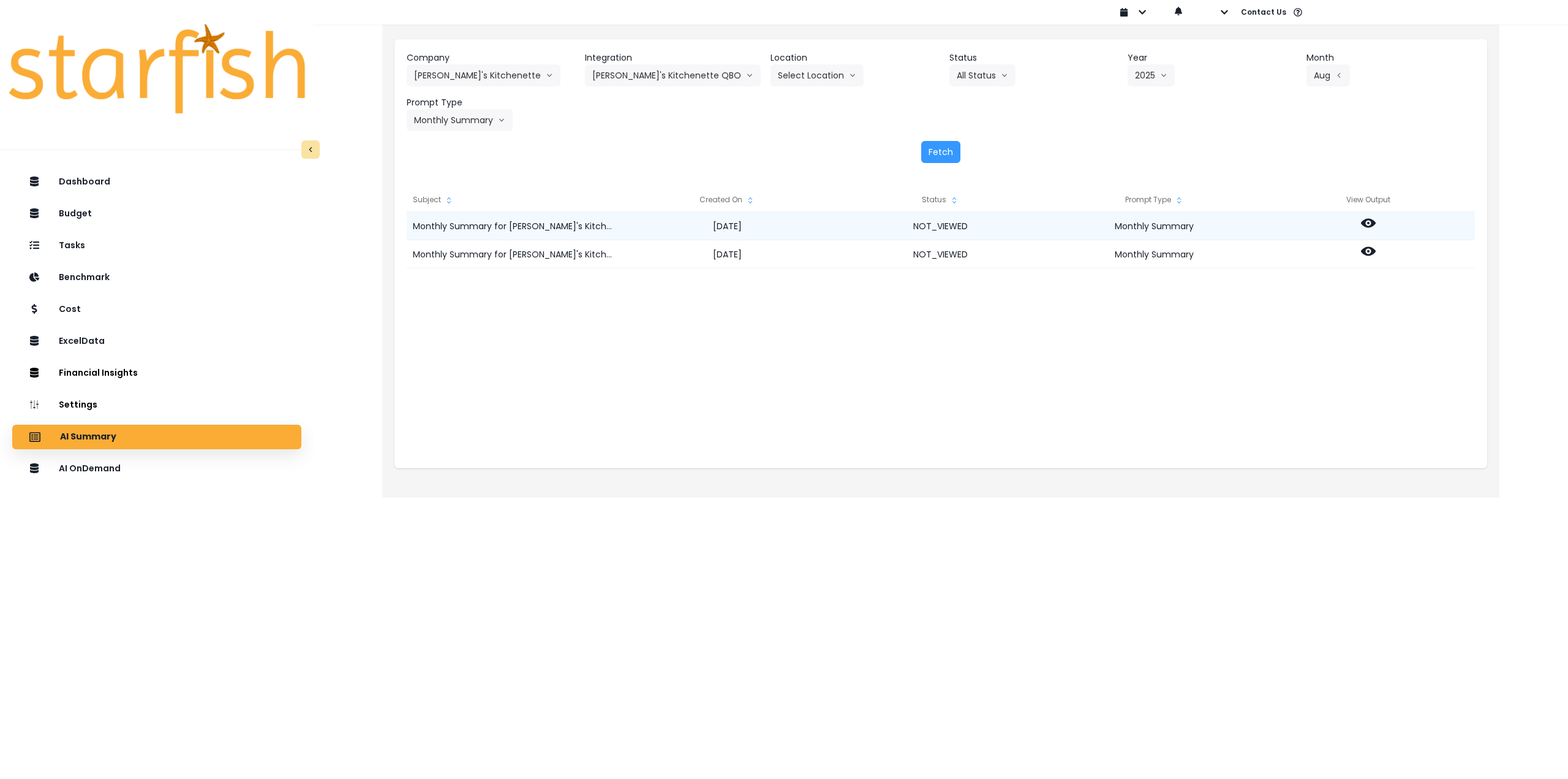
click at [1374, 226] on icon at bounding box center [1369, 223] width 15 height 15
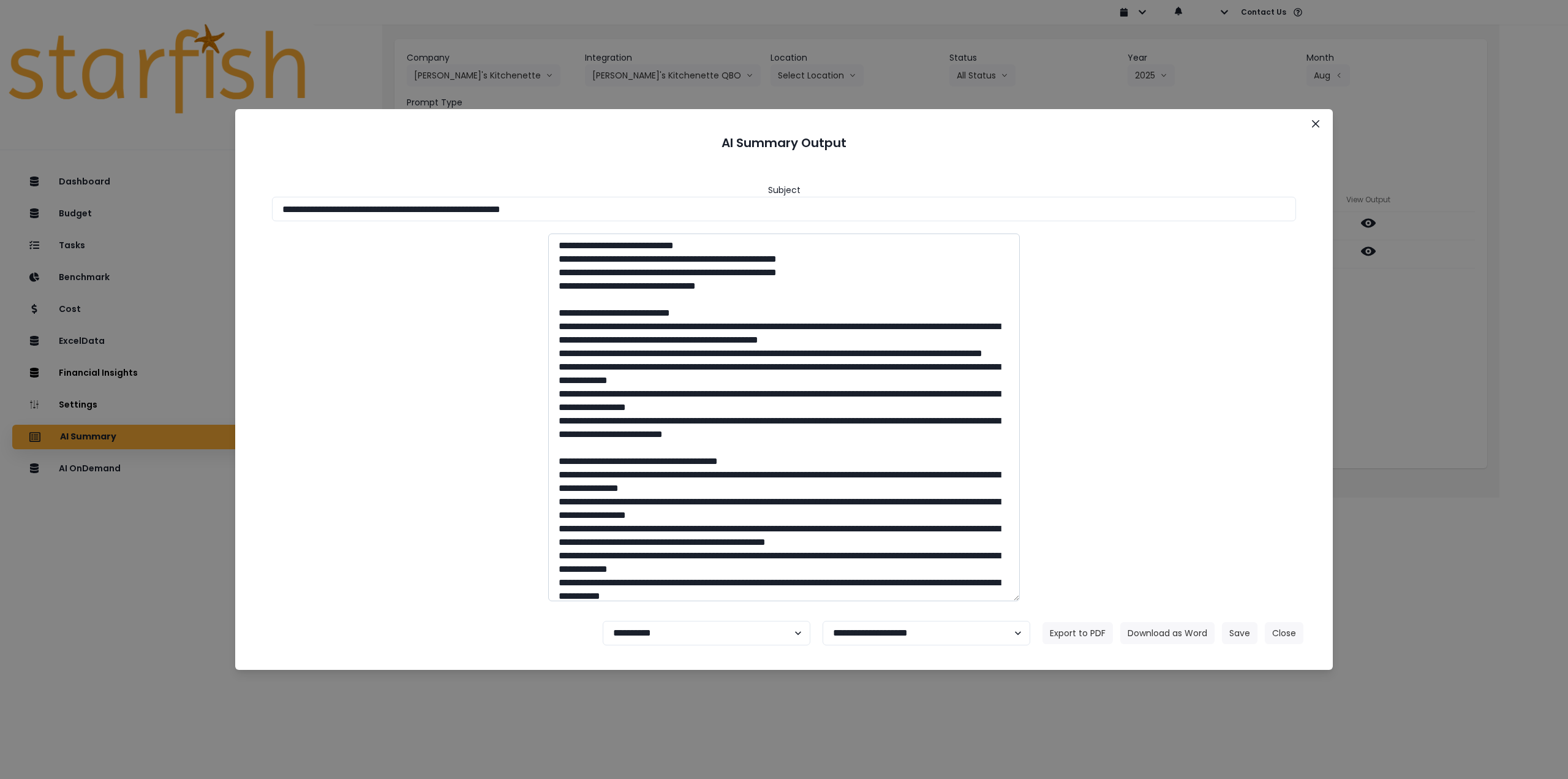
drag, startPoint x: 390, startPoint y: 205, endPoint x: 867, endPoint y: 369, distance: 504.4
click at [701, 212] on input "**********" at bounding box center [784, 209] width 1024 height 24
click at [1148, 634] on button "Download as Word" at bounding box center [1167, 632] width 94 height 22
click at [1506, 432] on div "**********" at bounding box center [784, 389] width 1568 height 779
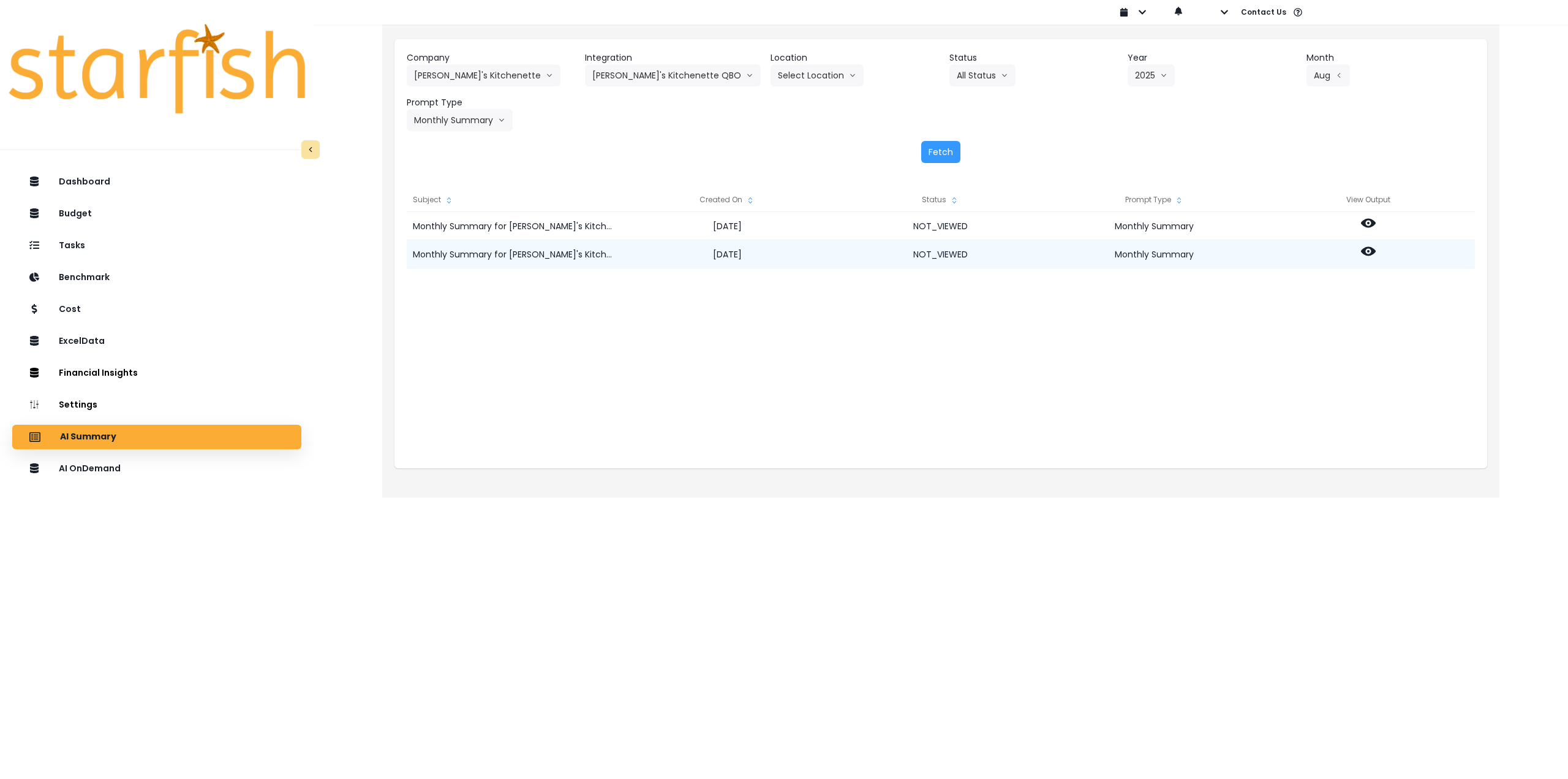
click at [1368, 254] on icon at bounding box center [1369, 251] width 15 height 15
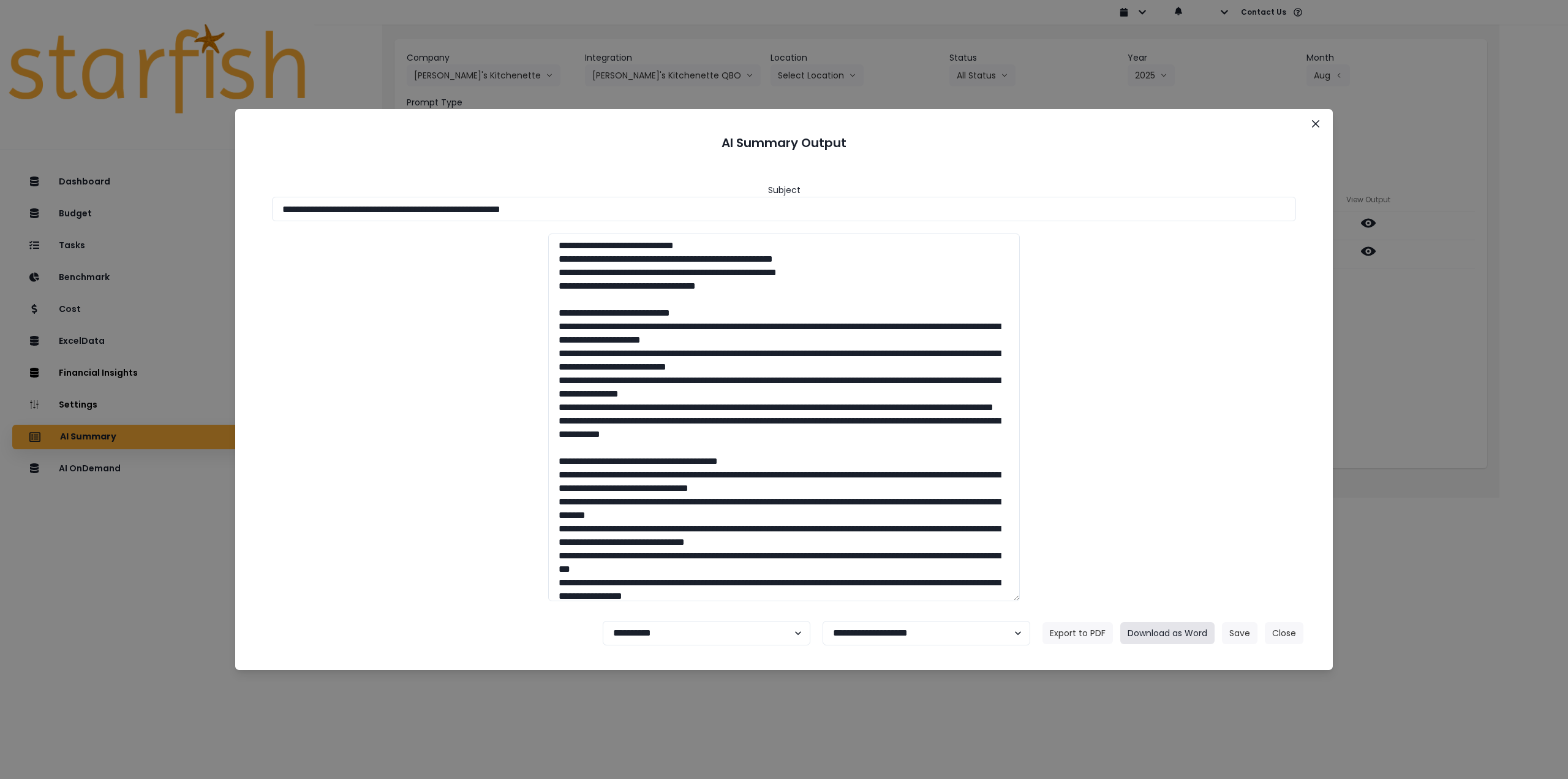
click at [1161, 633] on button "Download as Word" at bounding box center [1167, 632] width 94 height 22
